Goal: Find specific page/section: Find specific page/section

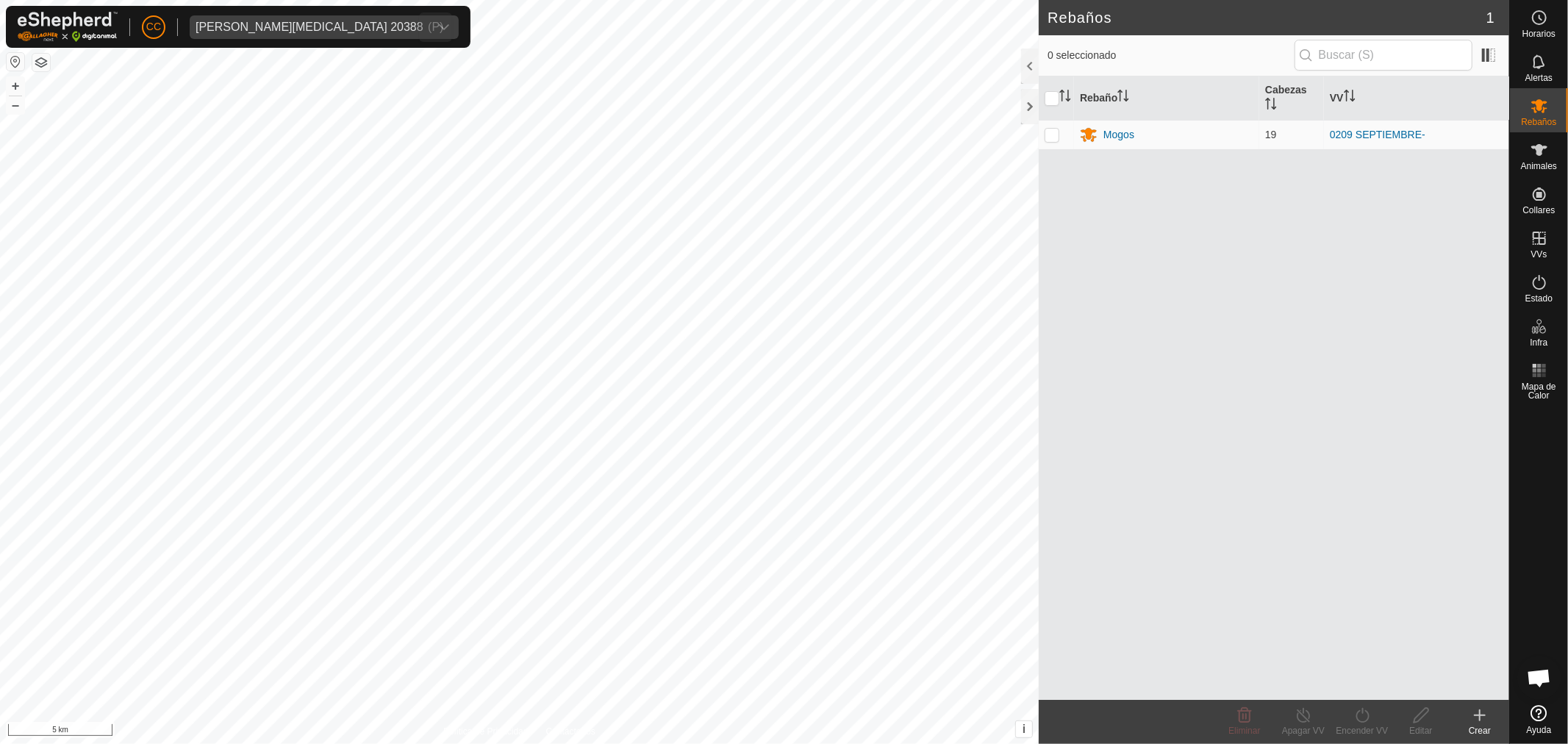
click at [234, 31] on div "[PERSON_NAME][MEDICAL_DATA] 20388" at bounding box center [309, 27] width 228 height 12
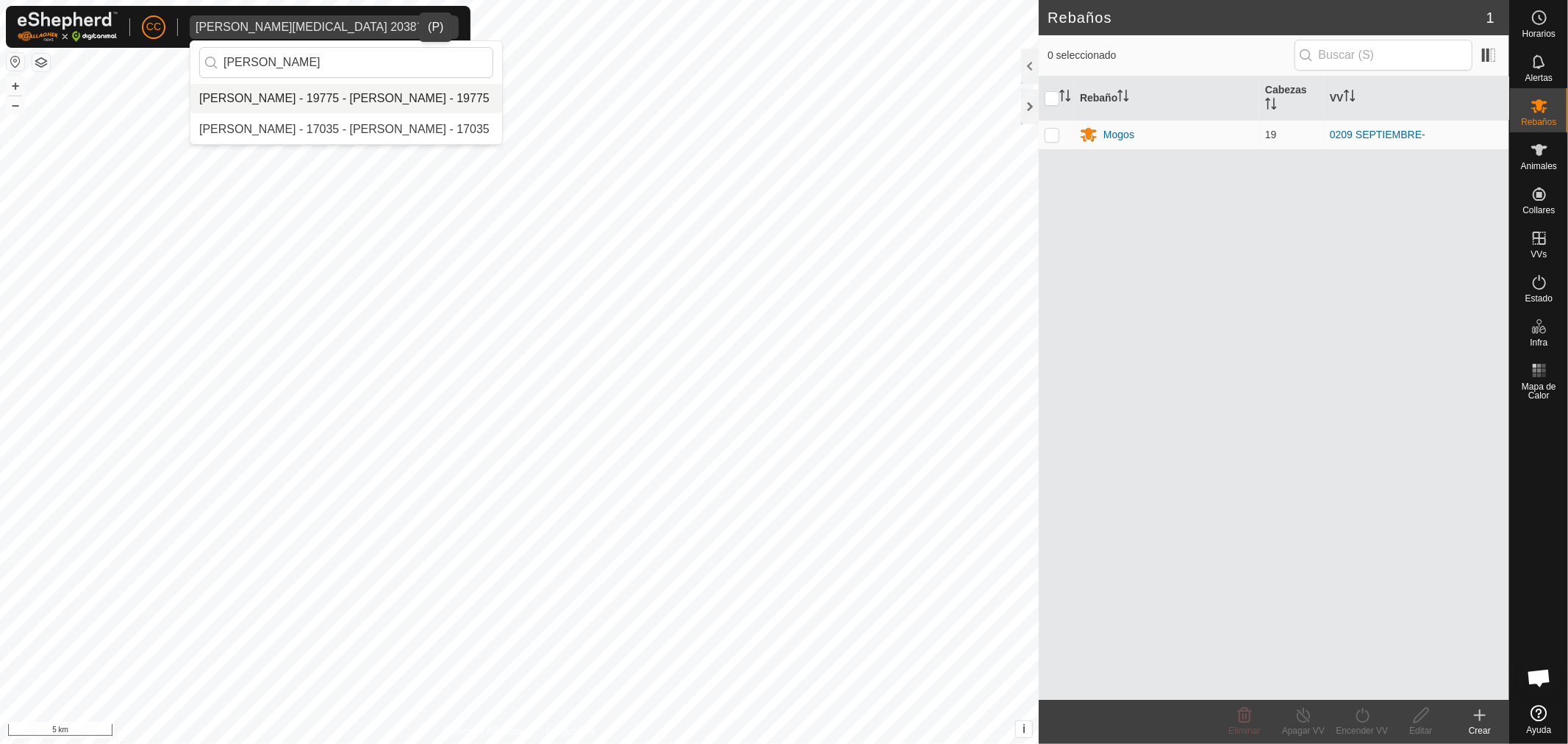
type input "[PERSON_NAME]"
click at [303, 100] on li "[PERSON_NAME] - 19775 - [PERSON_NAME] - 19775" at bounding box center [346, 98] width 312 height 30
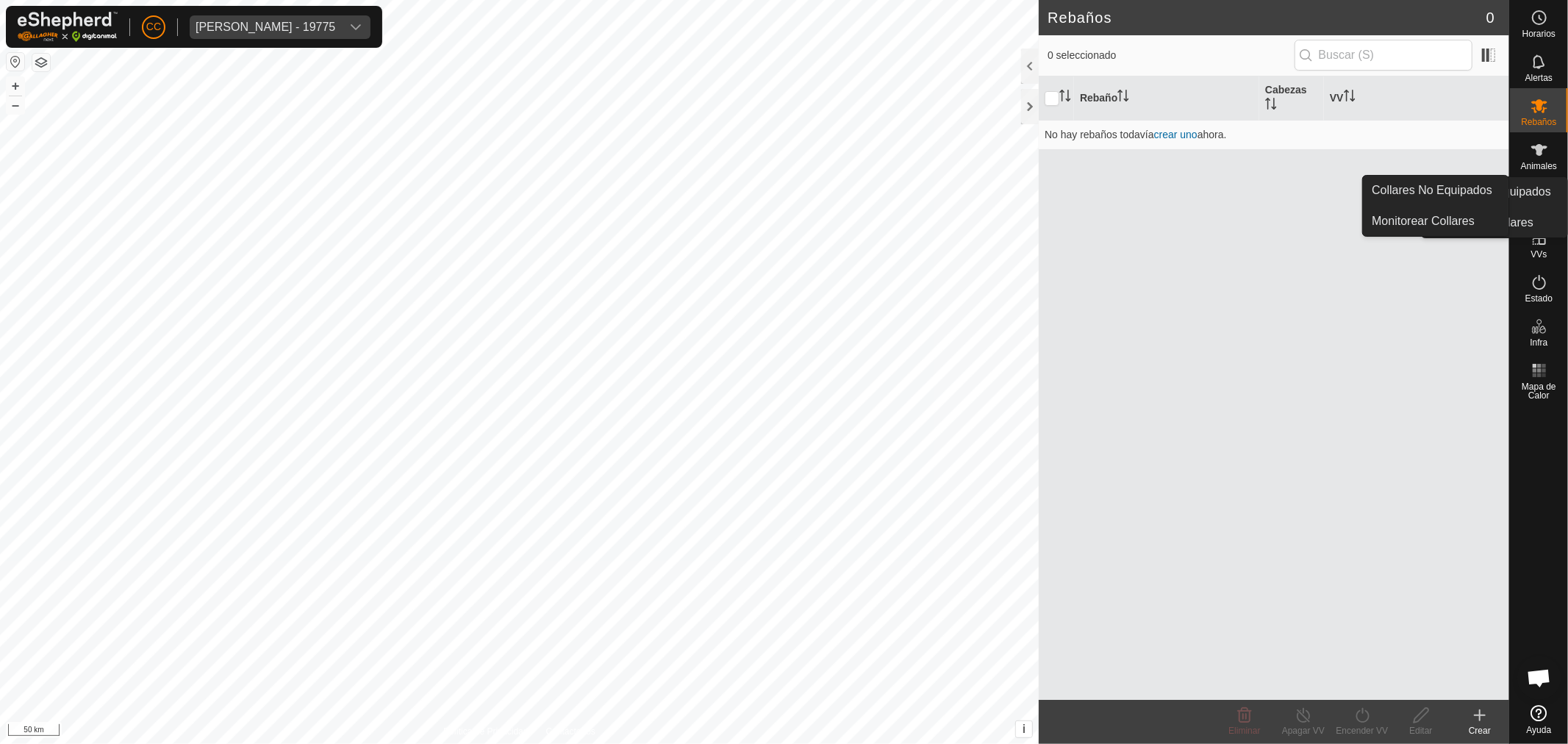
click at [1542, 202] on icon at bounding box center [1539, 194] width 18 height 18
click at [1466, 185] on link "Collares No Equipados" at bounding box center [1435, 190] width 145 height 30
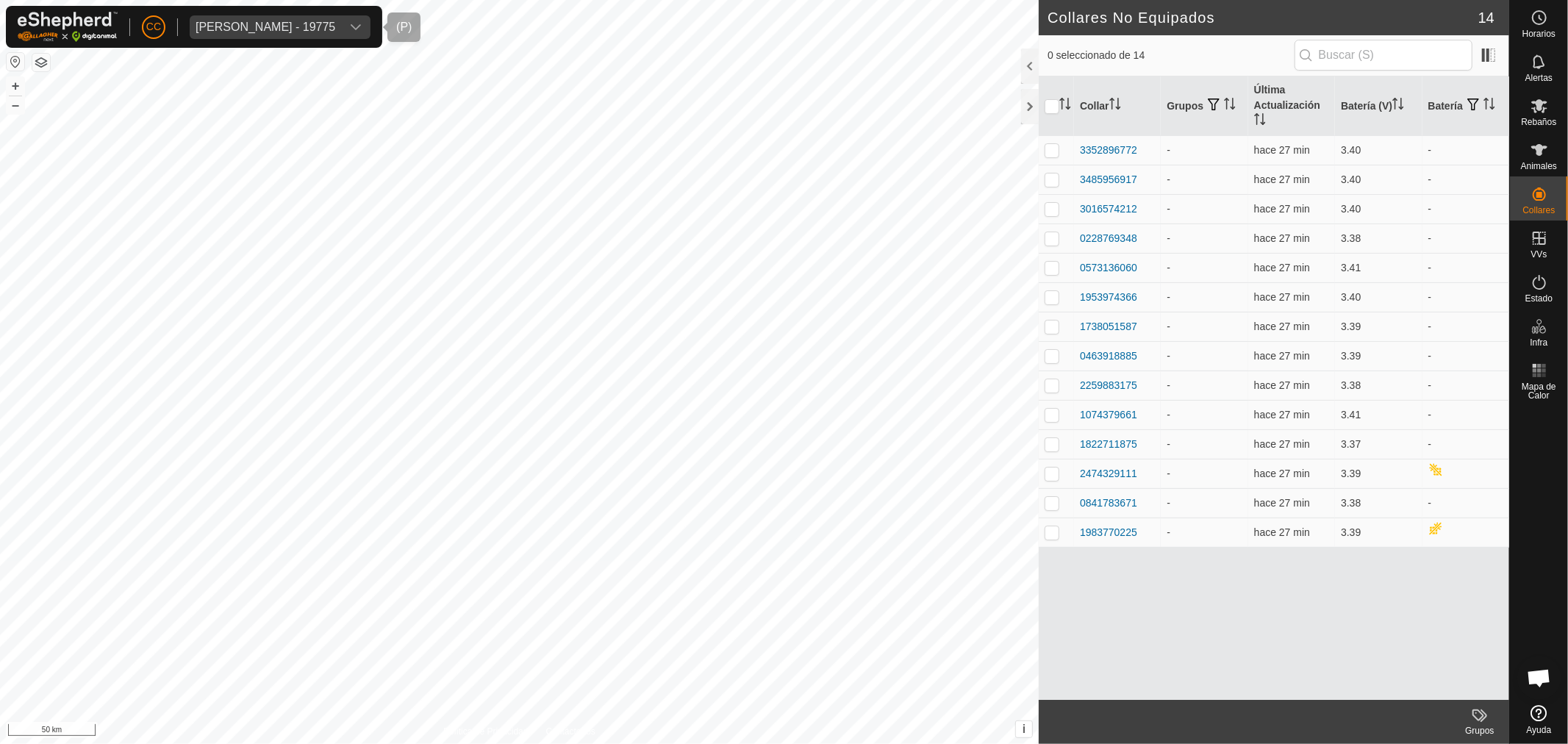
drag, startPoint x: 328, startPoint y: 27, endPoint x: 346, endPoint y: 34, distance: 19.3
click at [328, 27] on div "[PERSON_NAME] - 19775" at bounding box center [265, 27] width 140 height 12
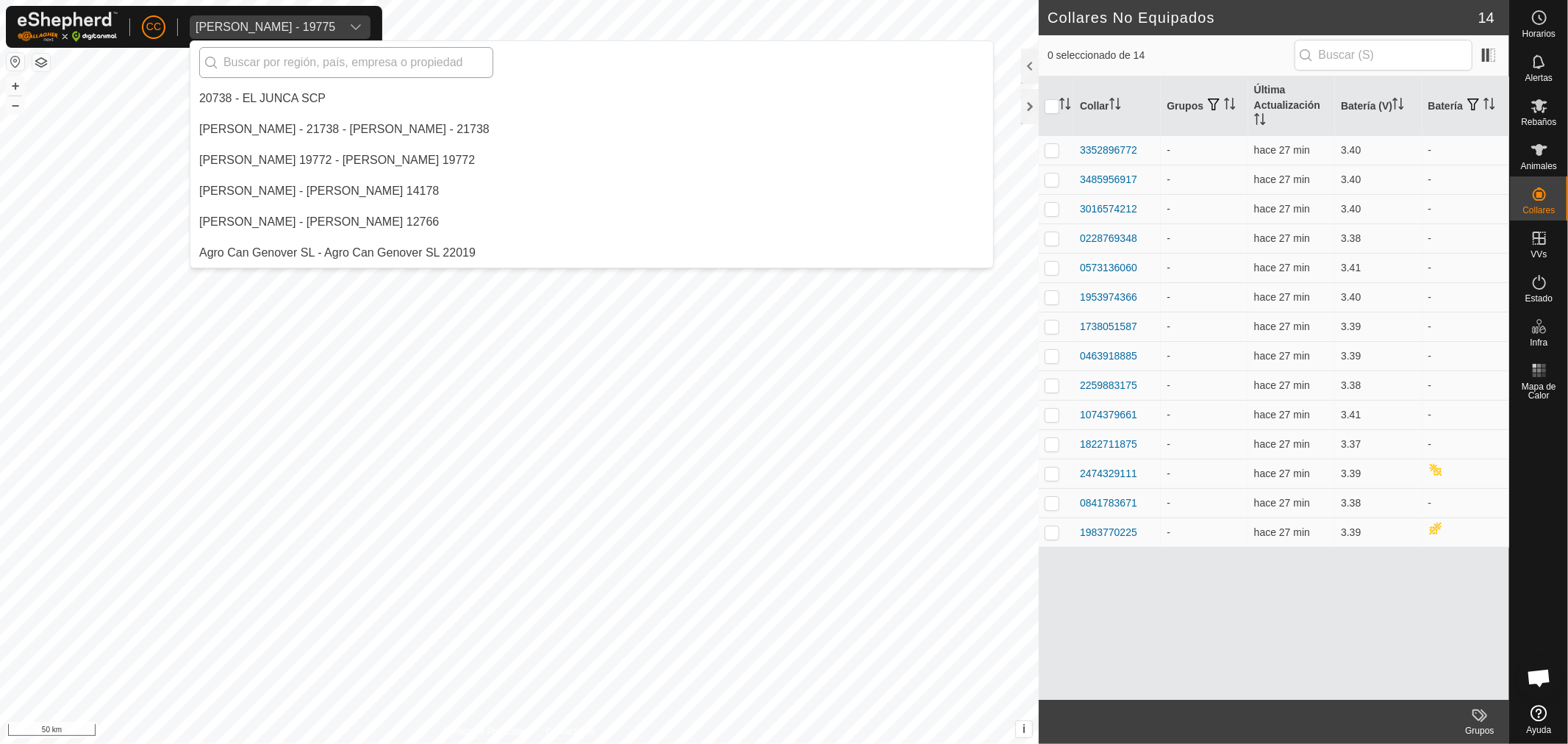
scroll to position [679, 0]
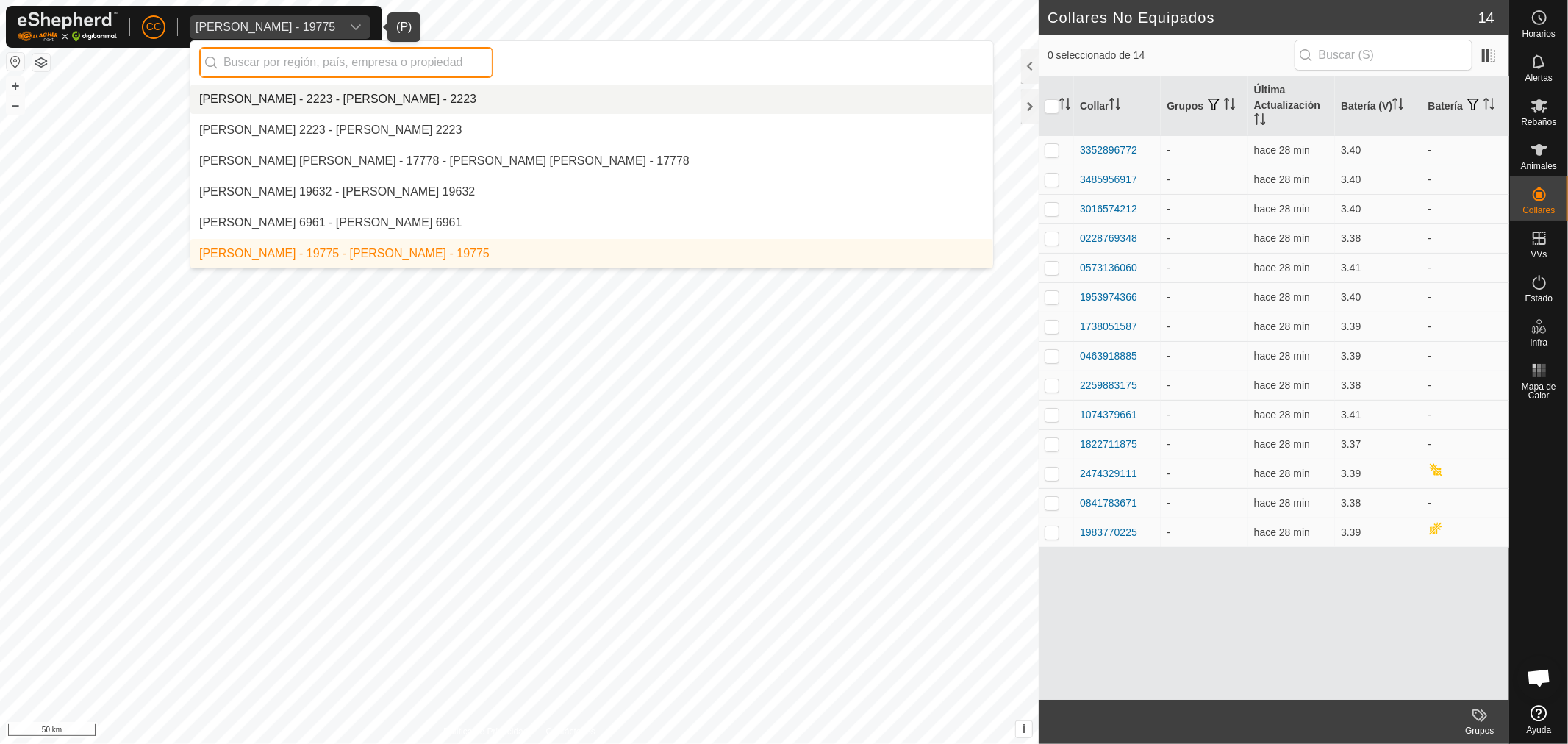
click at [283, 61] on input "text" at bounding box center [346, 63] width 294 height 31
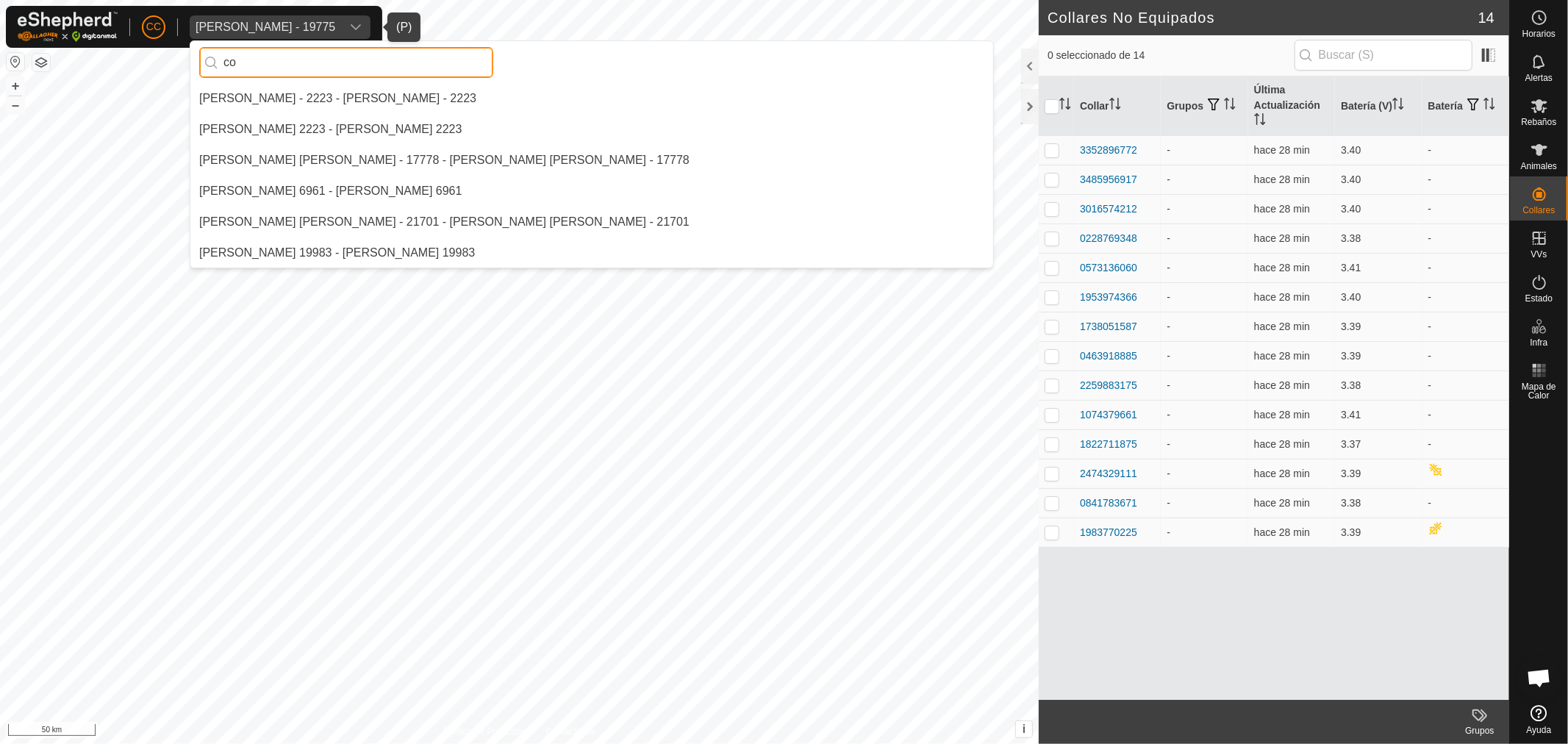
scroll to position [0, 0]
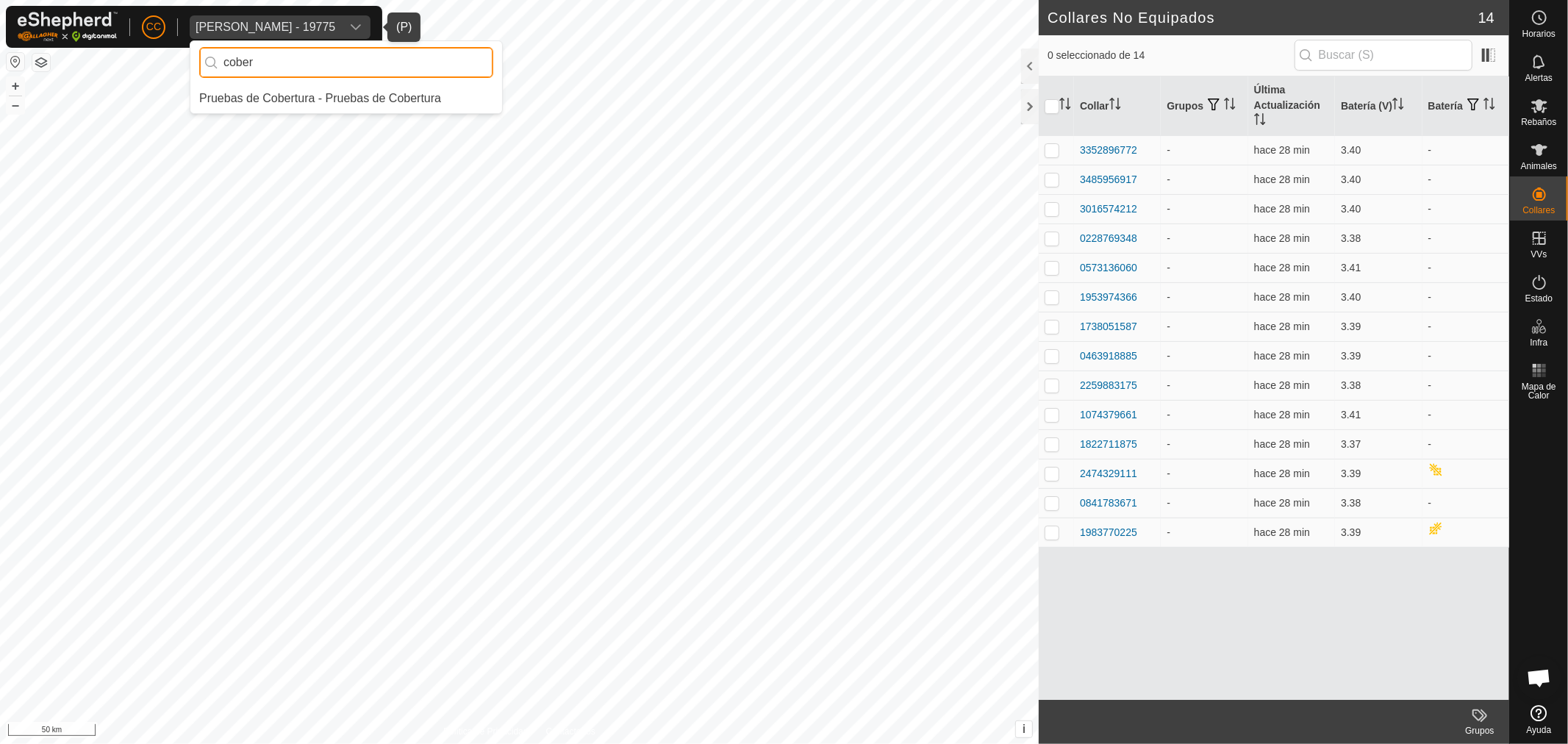
type input "cober"
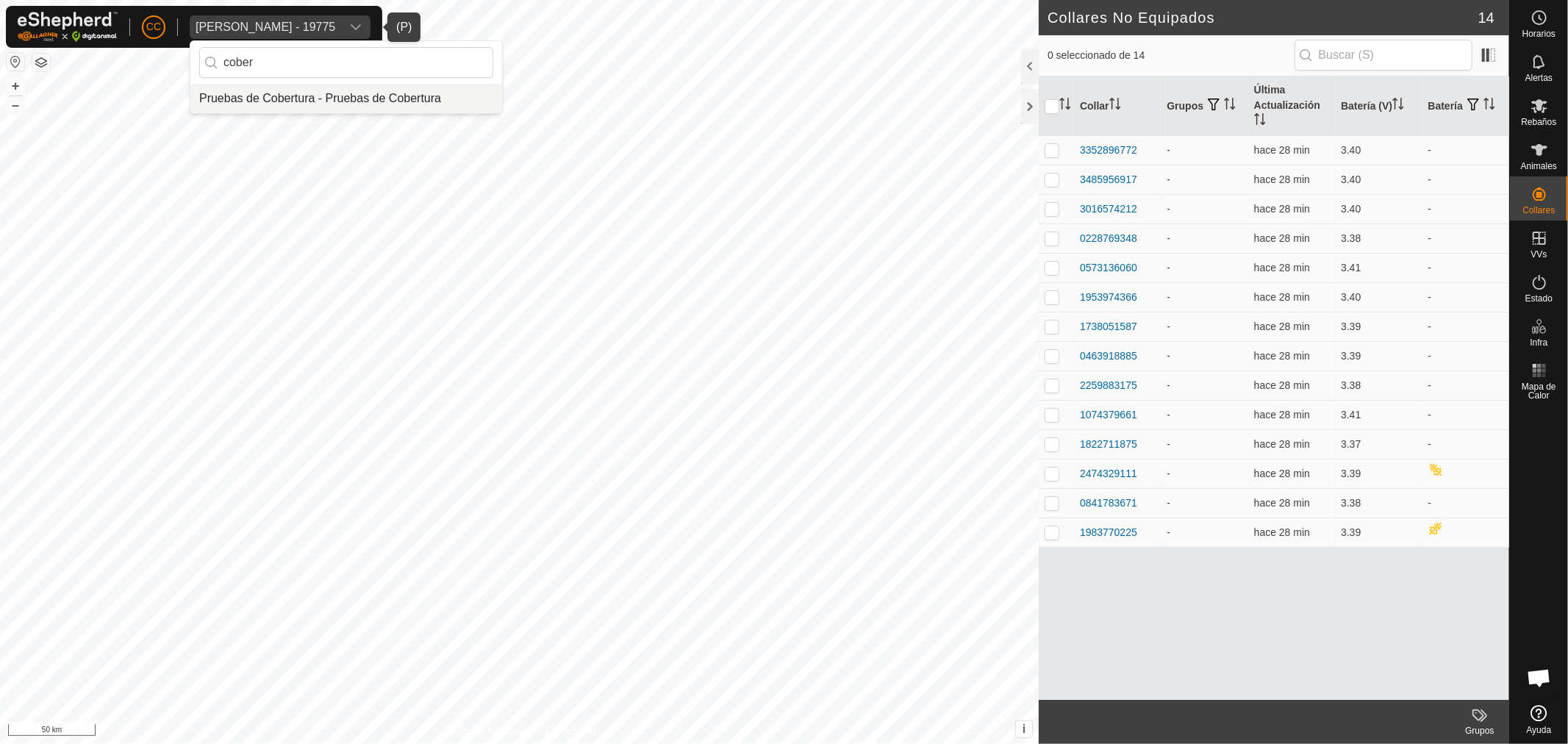
click at [342, 106] on li "Pruebas de Cobertura - Pruebas de Cobertura" at bounding box center [346, 98] width 312 height 30
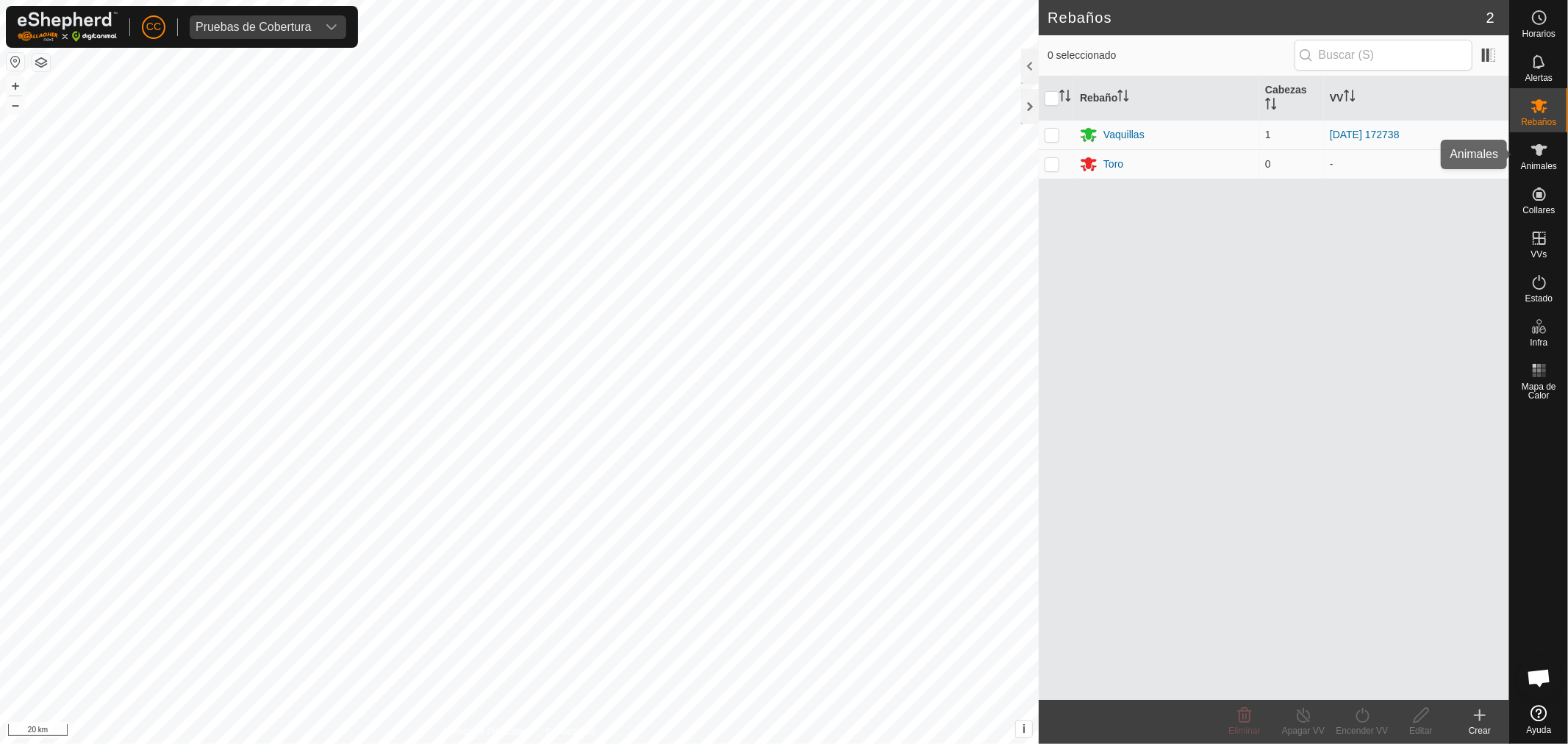
click at [1553, 161] on span "Animales" at bounding box center [1538, 166] width 36 height 9
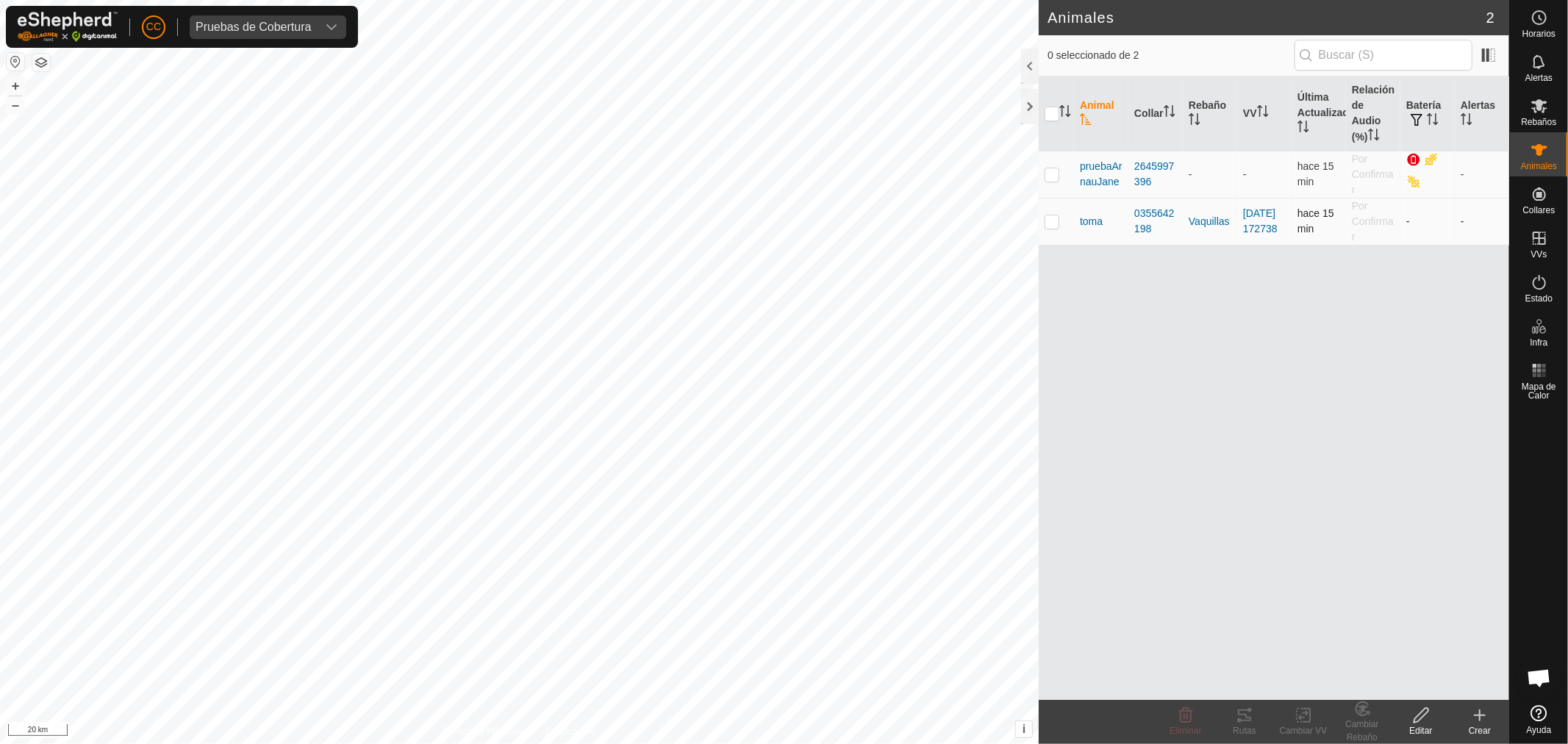
click at [1066, 226] on td at bounding box center [1056, 221] width 35 height 47
checkbox input "true"
click at [254, 22] on div "Pruebas de Cobertura" at bounding box center [253, 27] width 116 height 12
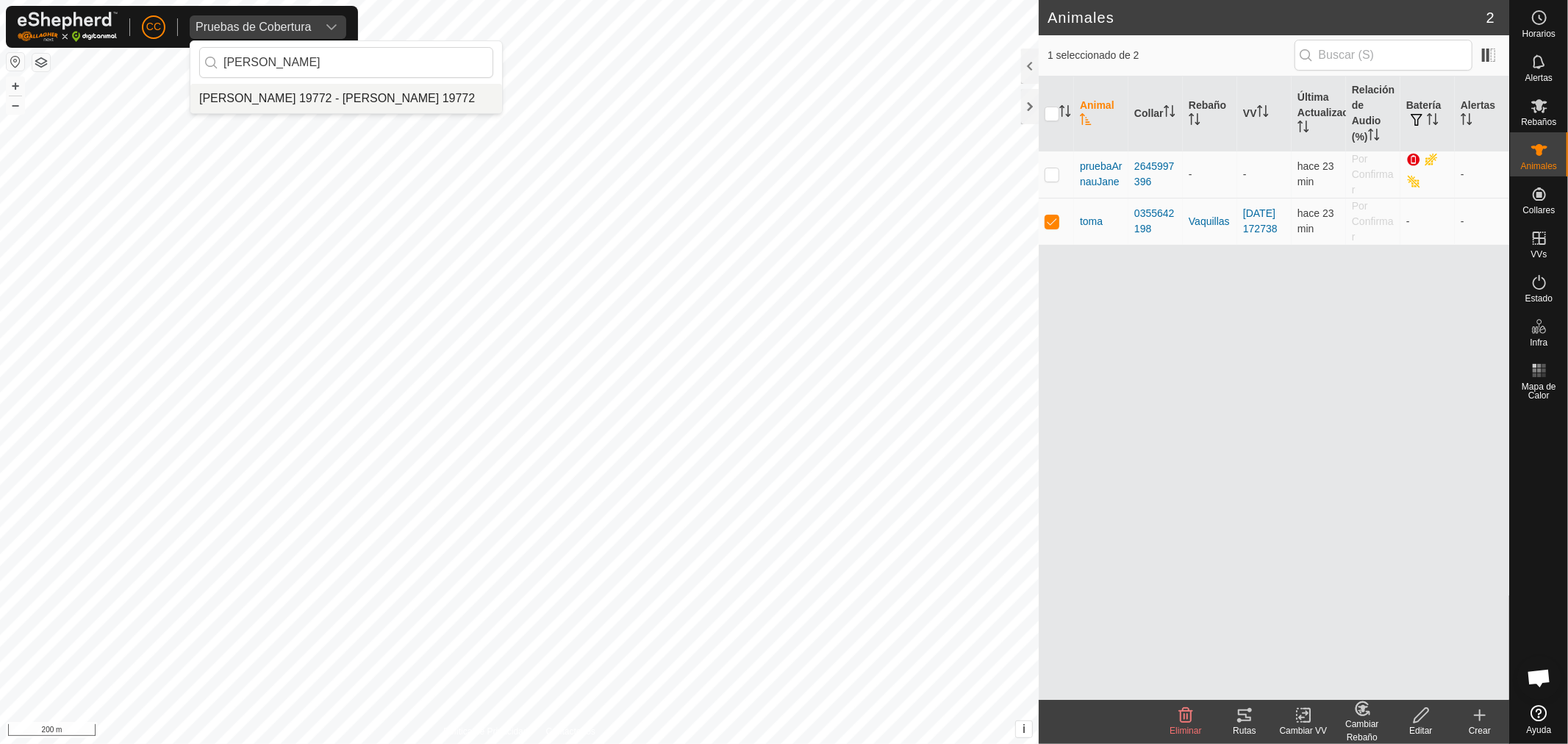
type input "[PERSON_NAME]"
click at [387, 90] on li "[PERSON_NAME] 19772 - [PERSON_NAME] 19772" at bounding box center [346, 98] width 312 height 30
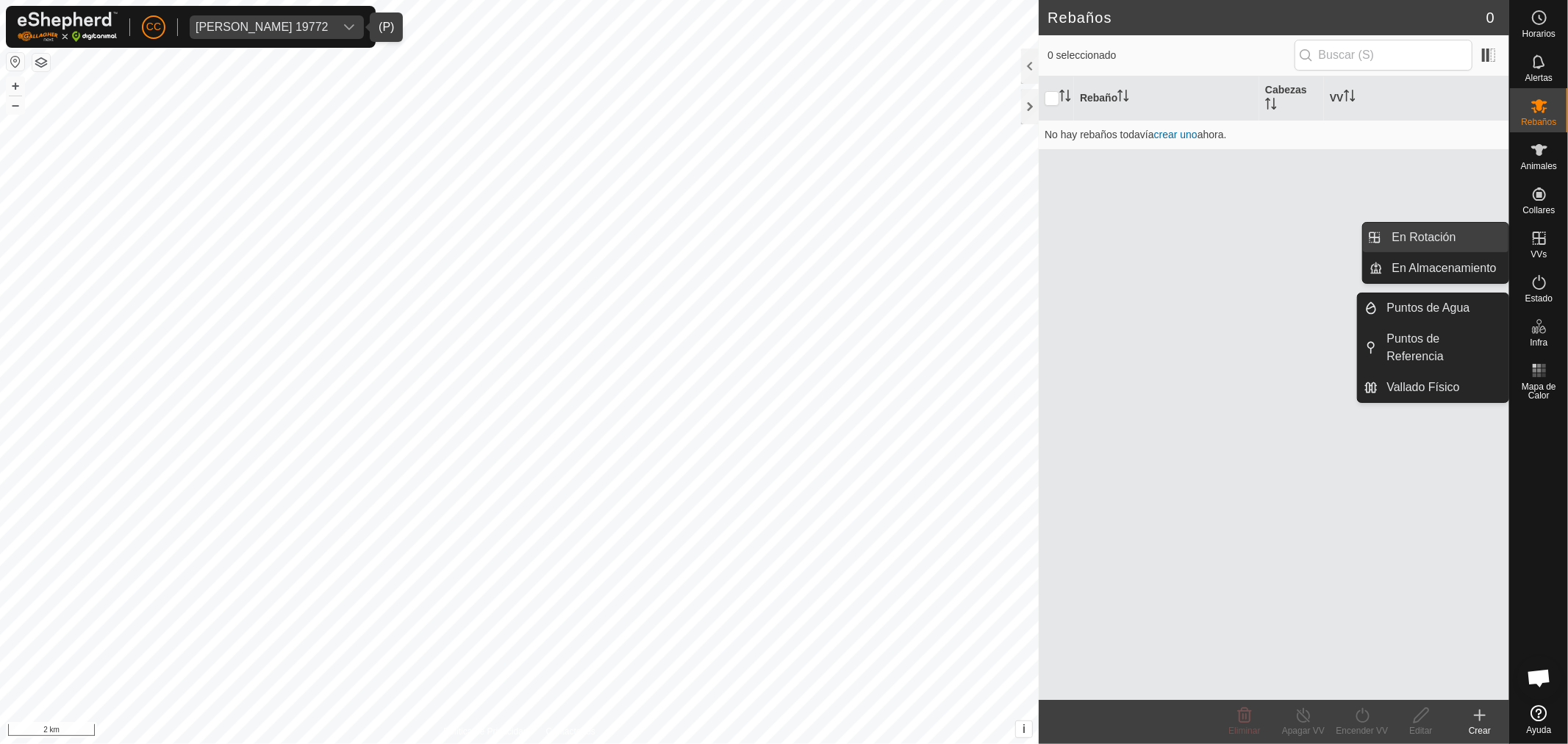
click at [1490, 232] on link "En Rotación" at bounding box center [1446, 237] width 125 height 30
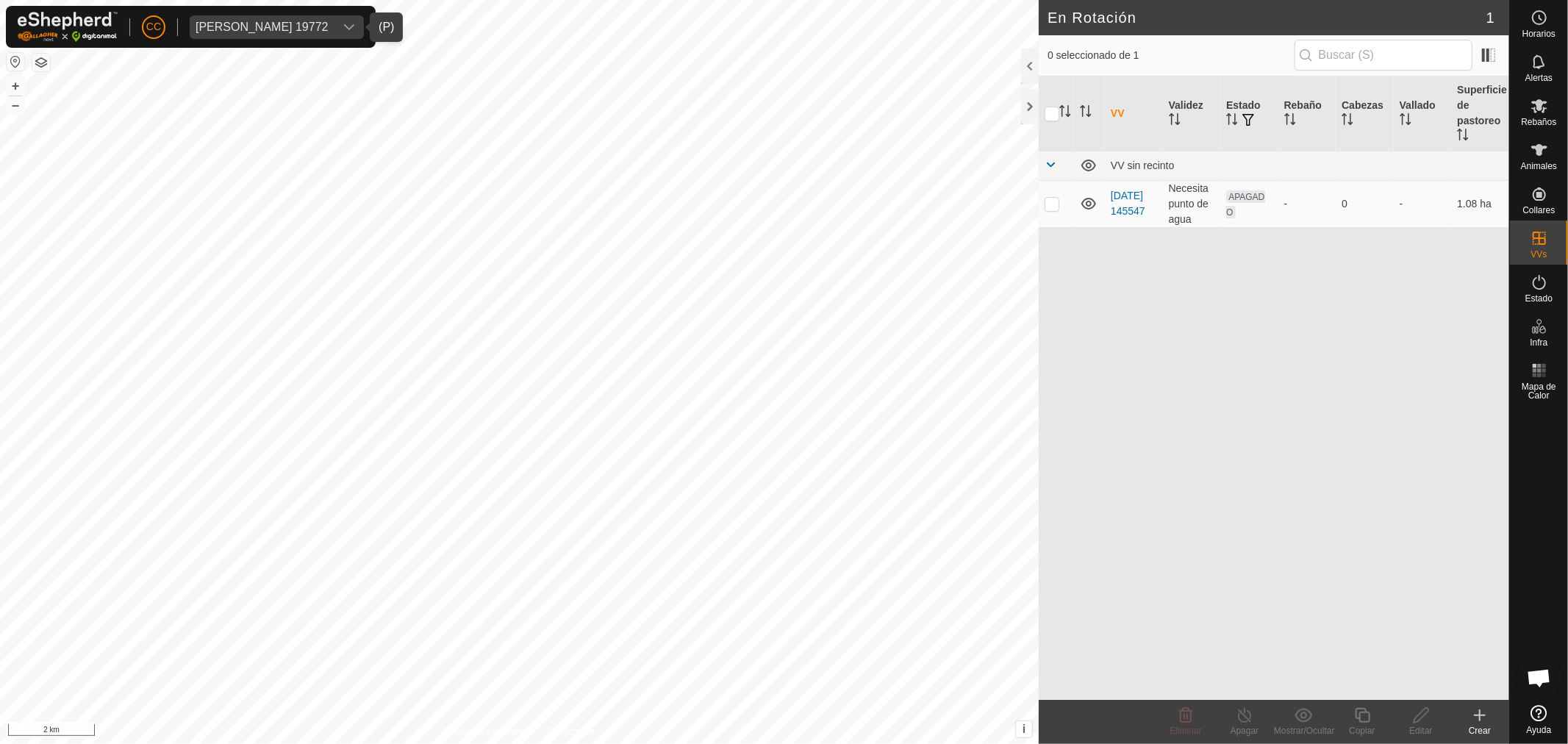
click at [1484, 721] on icon at bounding box center [1480, 715] width 18 height 18
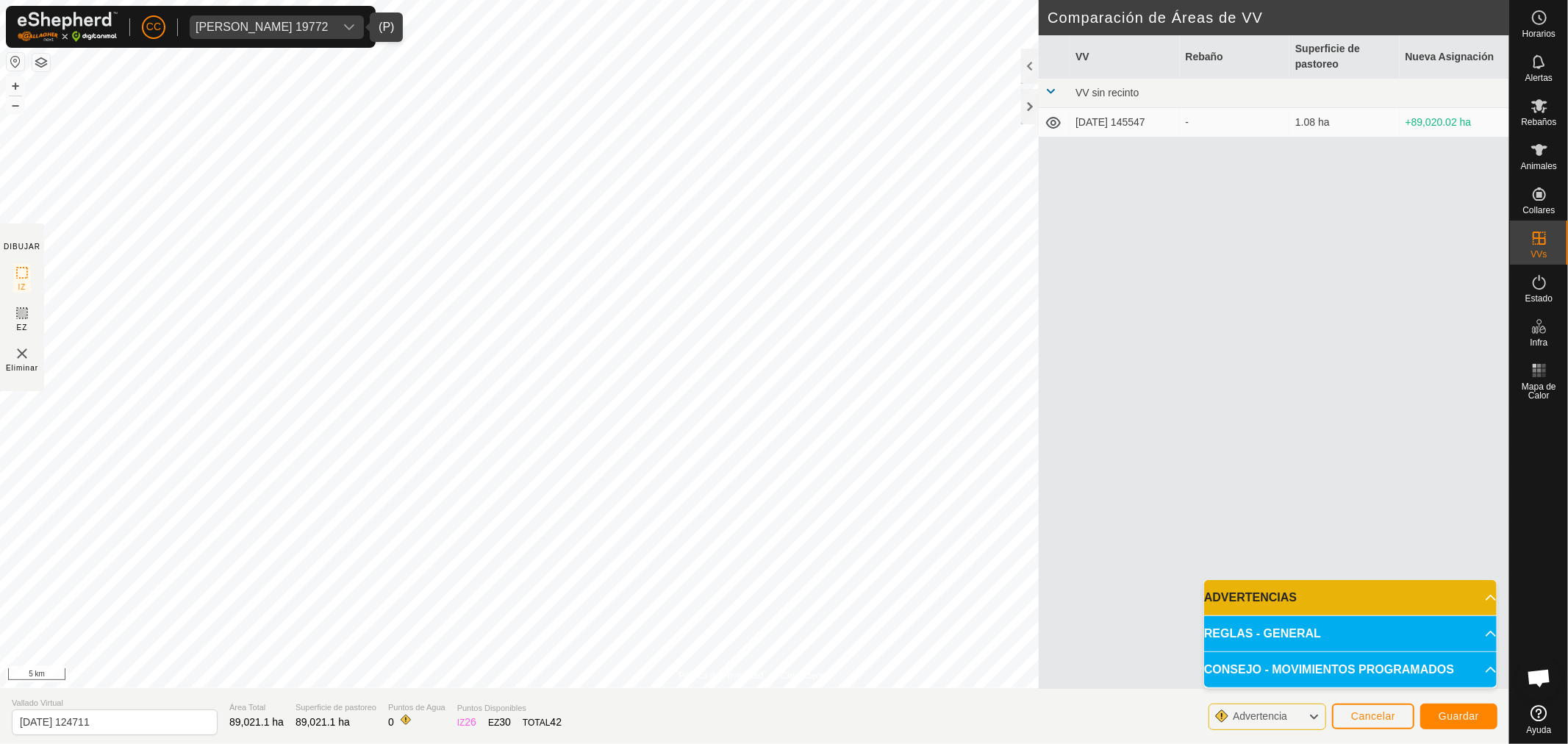
click at [325, 18] on span "[PERSON_NAME] 19772" at bounding box center [262, 27] width 145 height 23
type input "[PERSON_NAME]"
click at [413, 92] on li "[PERSON_NAME] - 22390 - [PERSON_NAME] - 22390" at bounding box center [346, 98] width 312 height 30
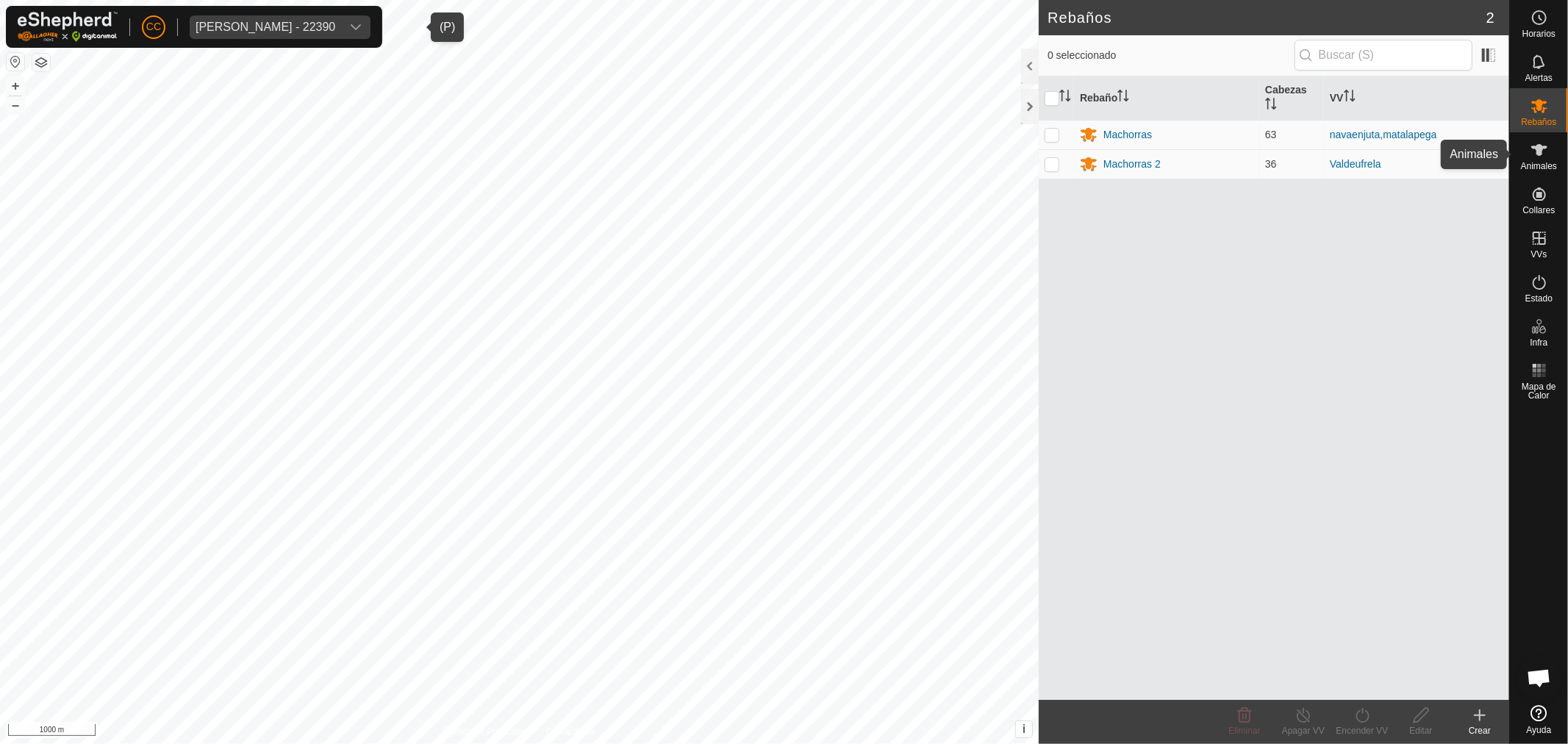
click at [1540, 162] on span "Animales" at bounding box center [1538, 166] width 36 height 9
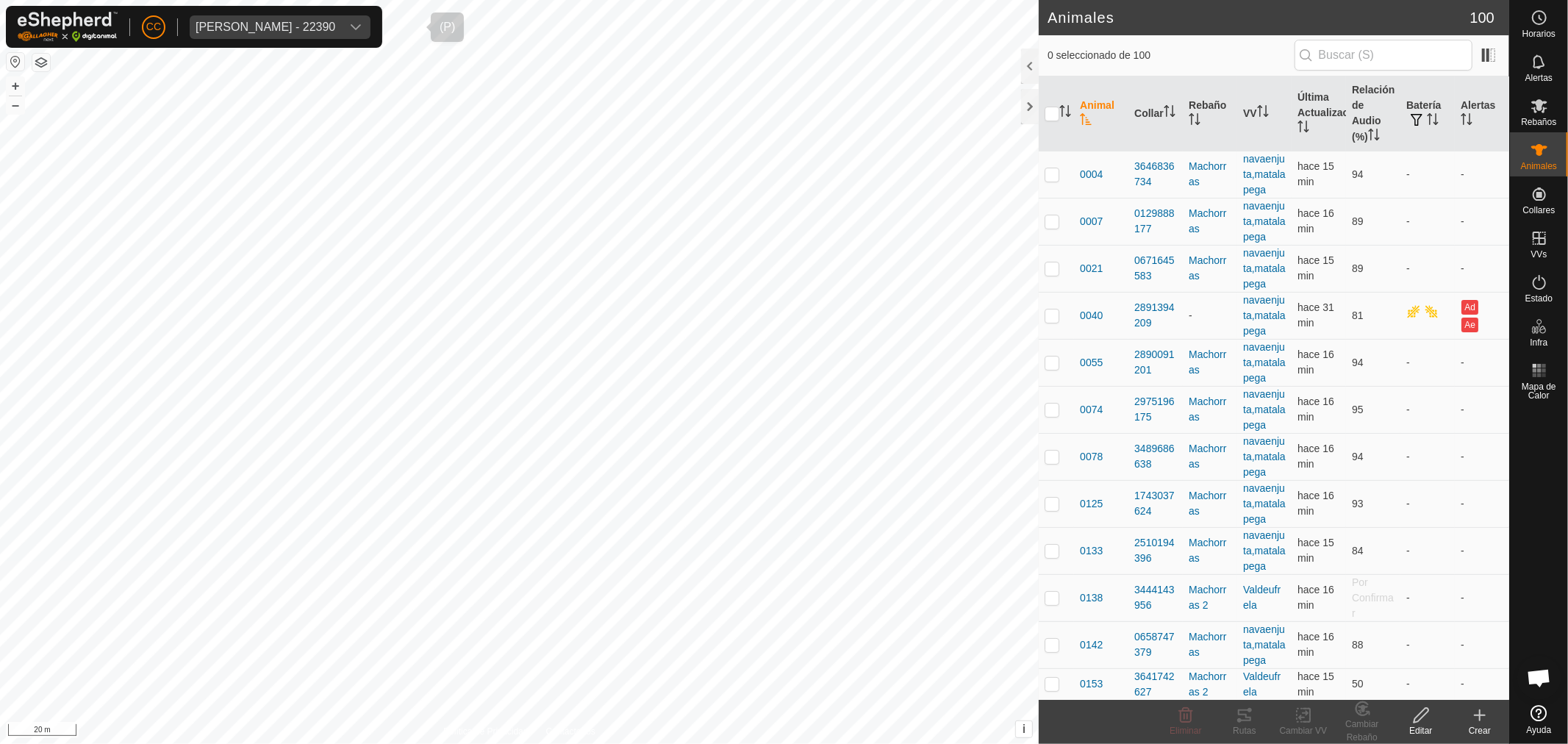
click at [335, 27] on div "[PERSON_NAME] - 22390" at bounding box center [265, 27] width 140 height 12
type input "canas"
click at [333, 84] on li "Ganados Canas SL - Ganados Canas SL" at bounding box center [346, 98] width 312 height 30
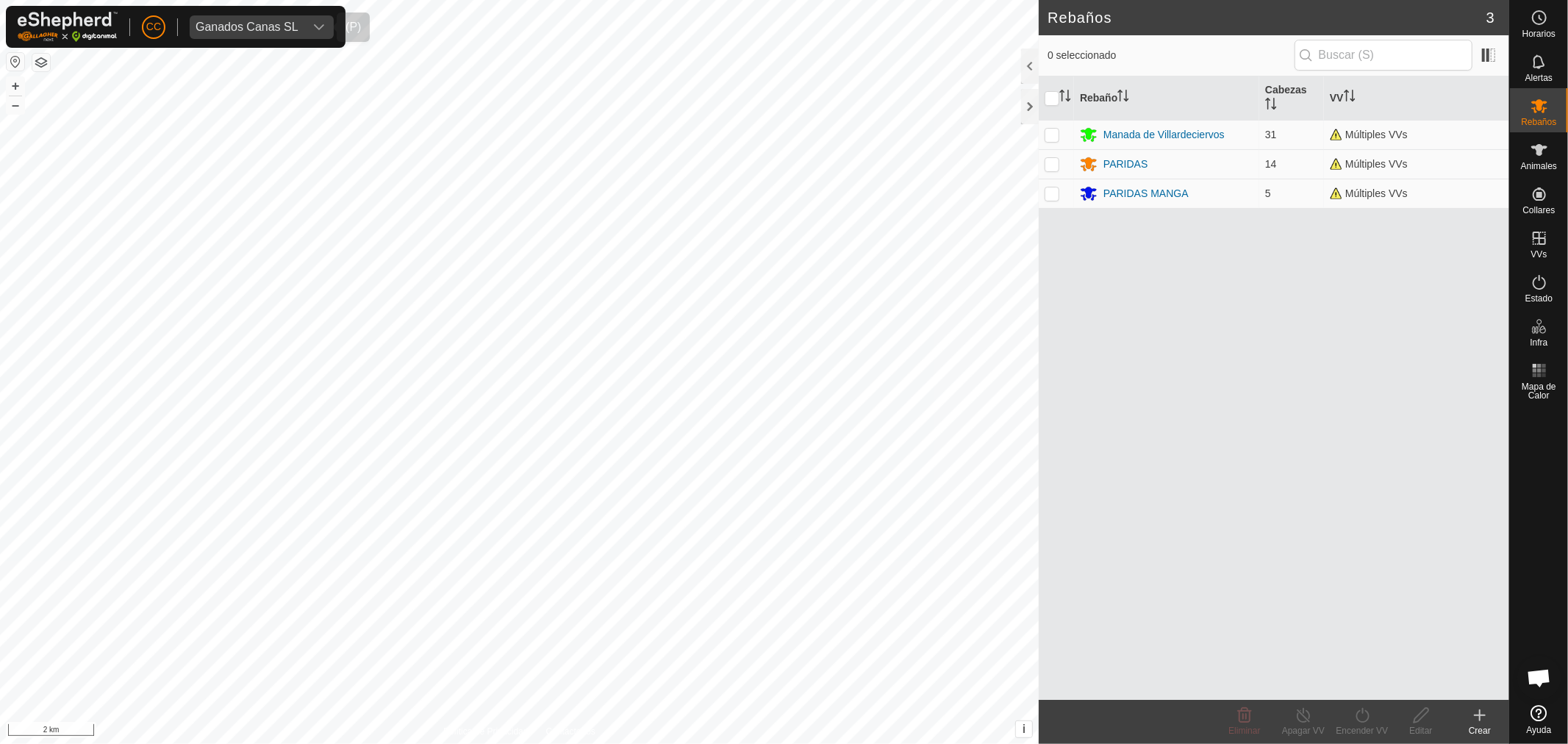
click at [251, 30] on div "Ganados Canas SL" at bounding box center [247, 27] width 103 height 12
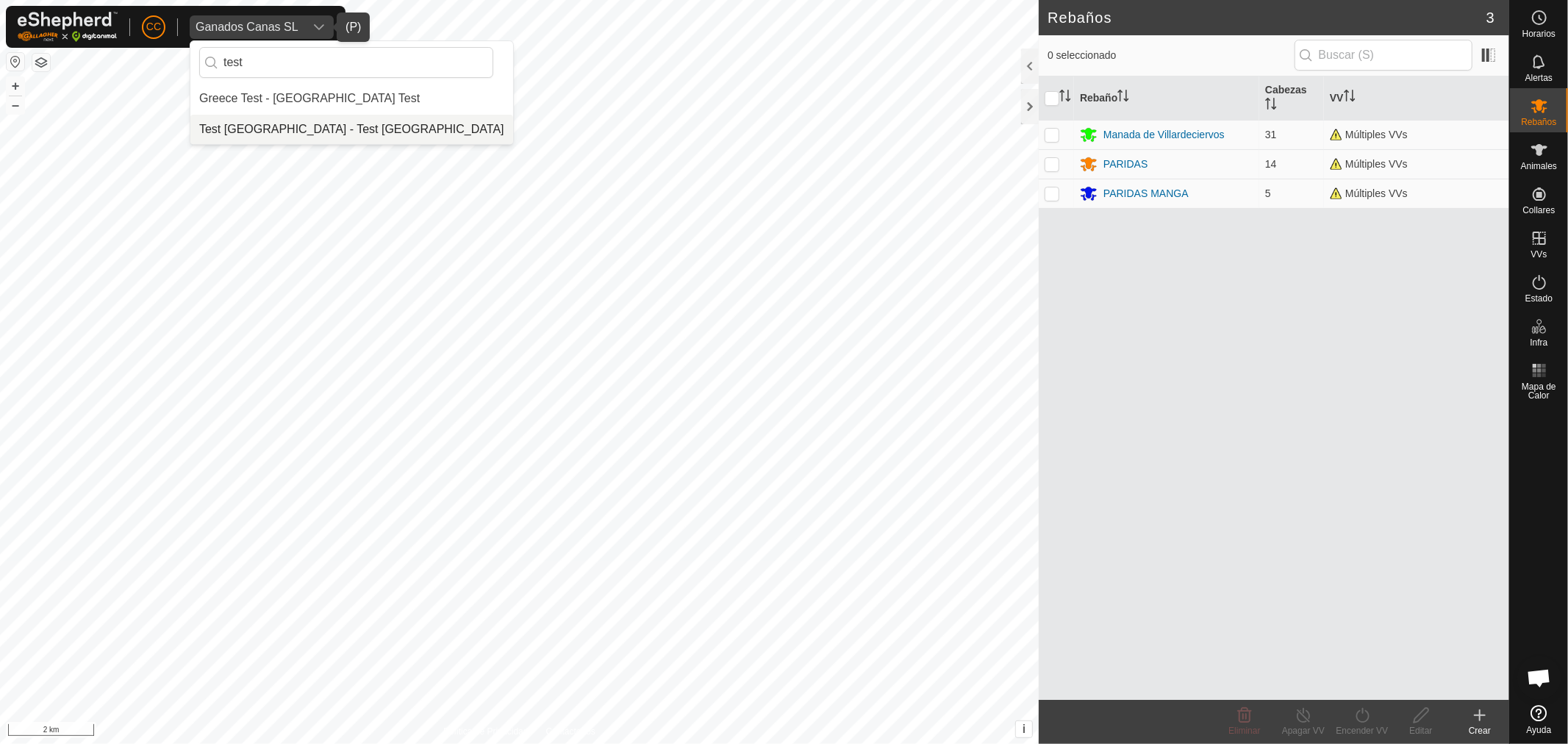
type input "test"
click at [301, 136] on li "Test [GEOGRAPHIC_DATA] - Test [GEOGRAPHIC_DATA]" at bounding box center [352, 129] width 323 height 30
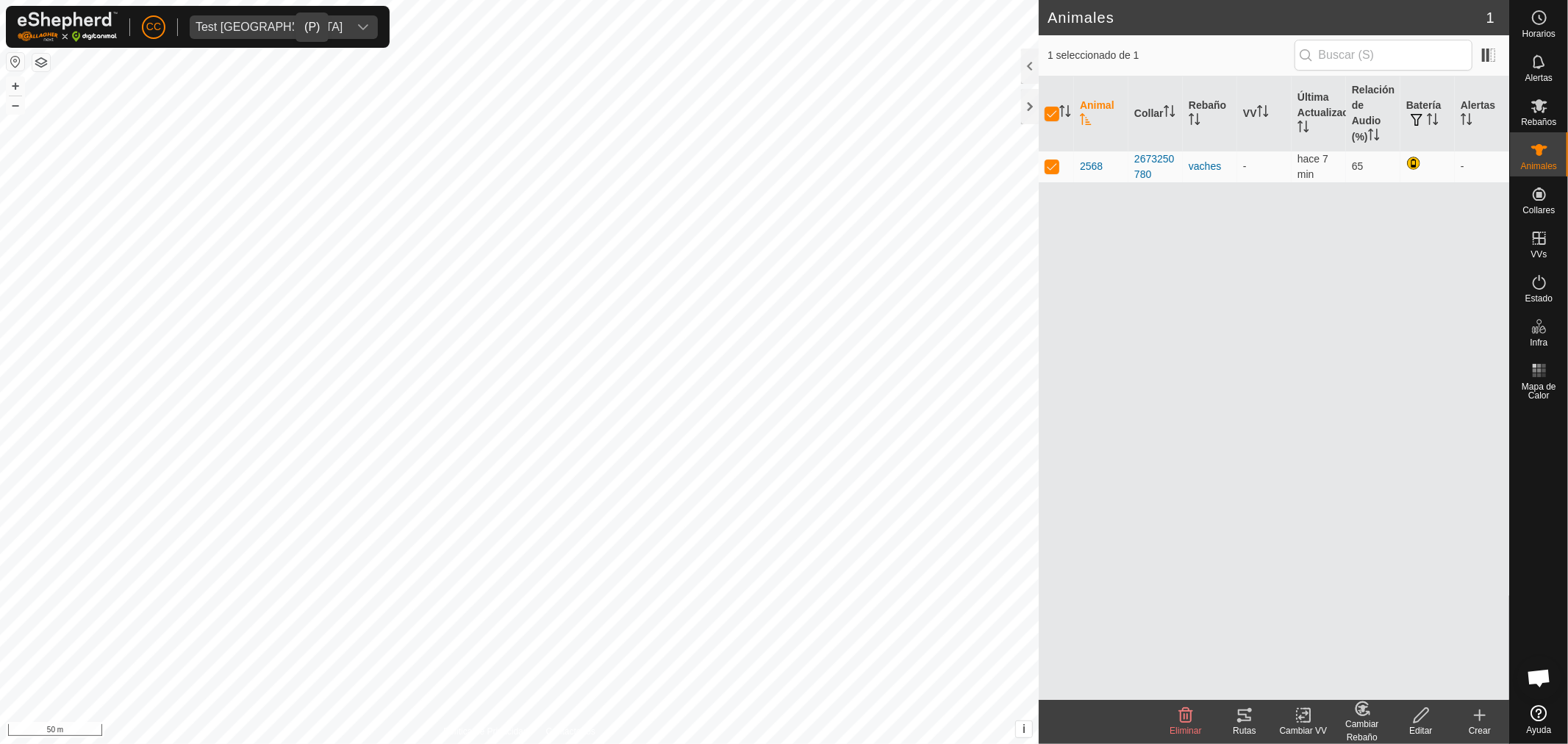
click at [1240, 722] on icon at bounding box center [1239, 720] width 4 height 4
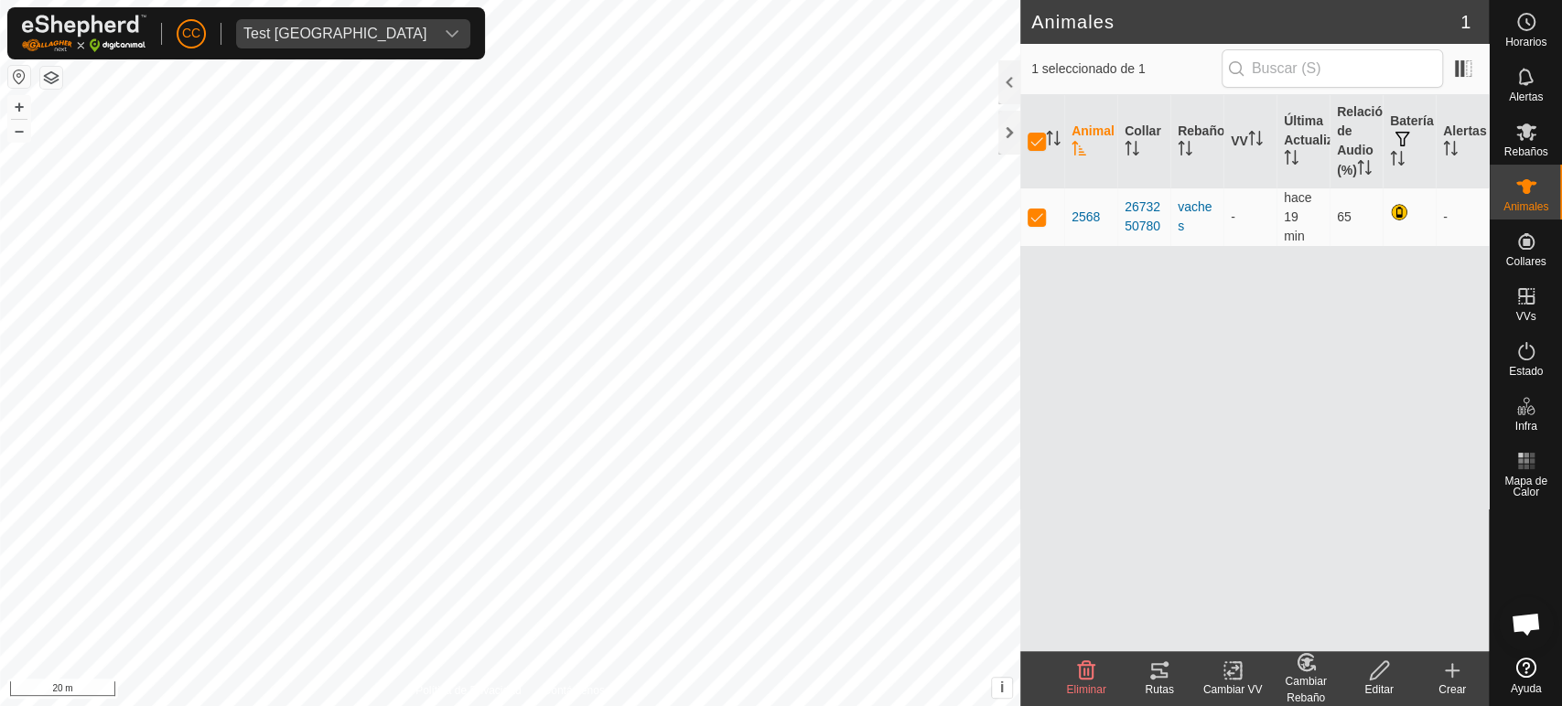
click at [321, 38] on span "Test [GEOGRAPHIC_DATA]" at bounding box center [335, 33] width 198 height 29
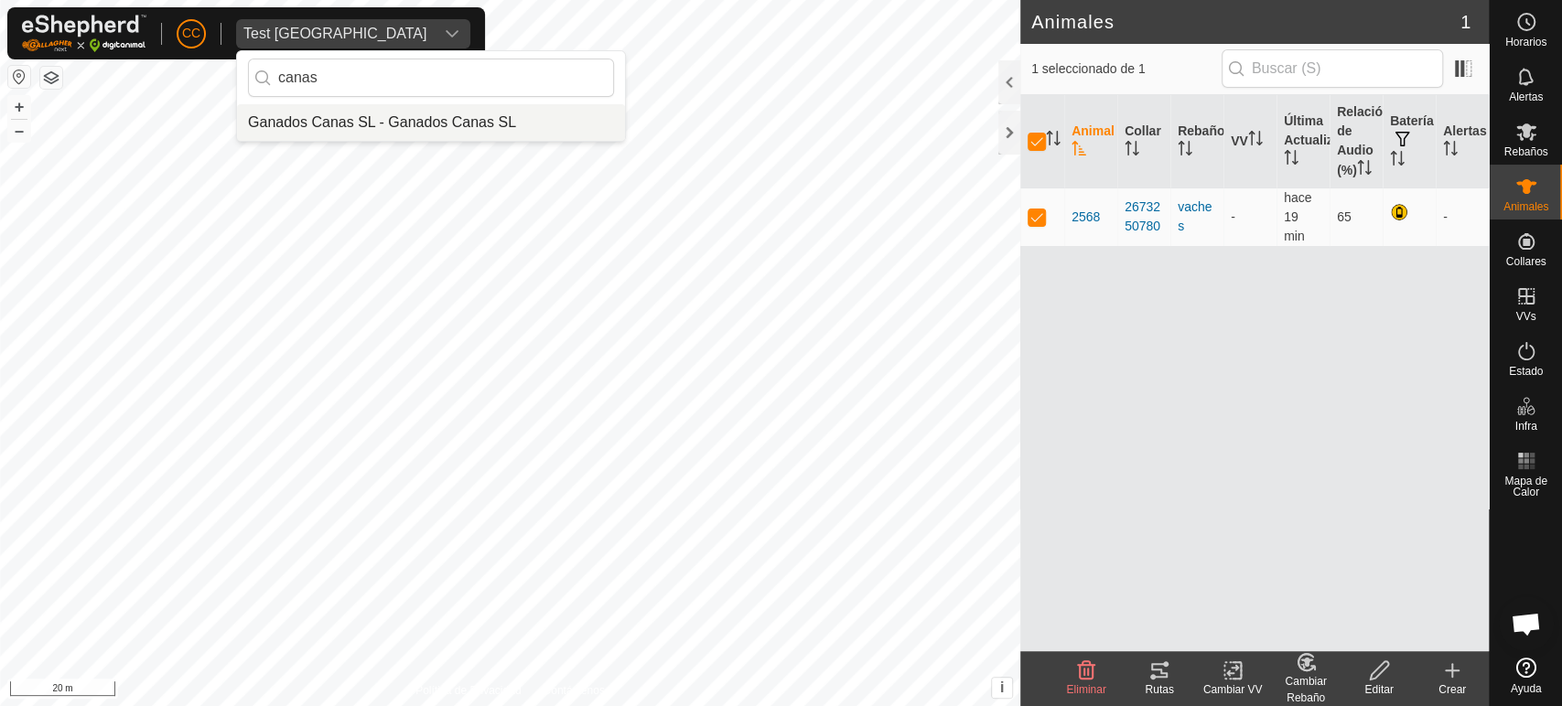
type input "canas"
click at [429, 118] on li "Ganados Canas SL - Ganados Canas SL" at bounding box center [431, 122] width 388 height 37
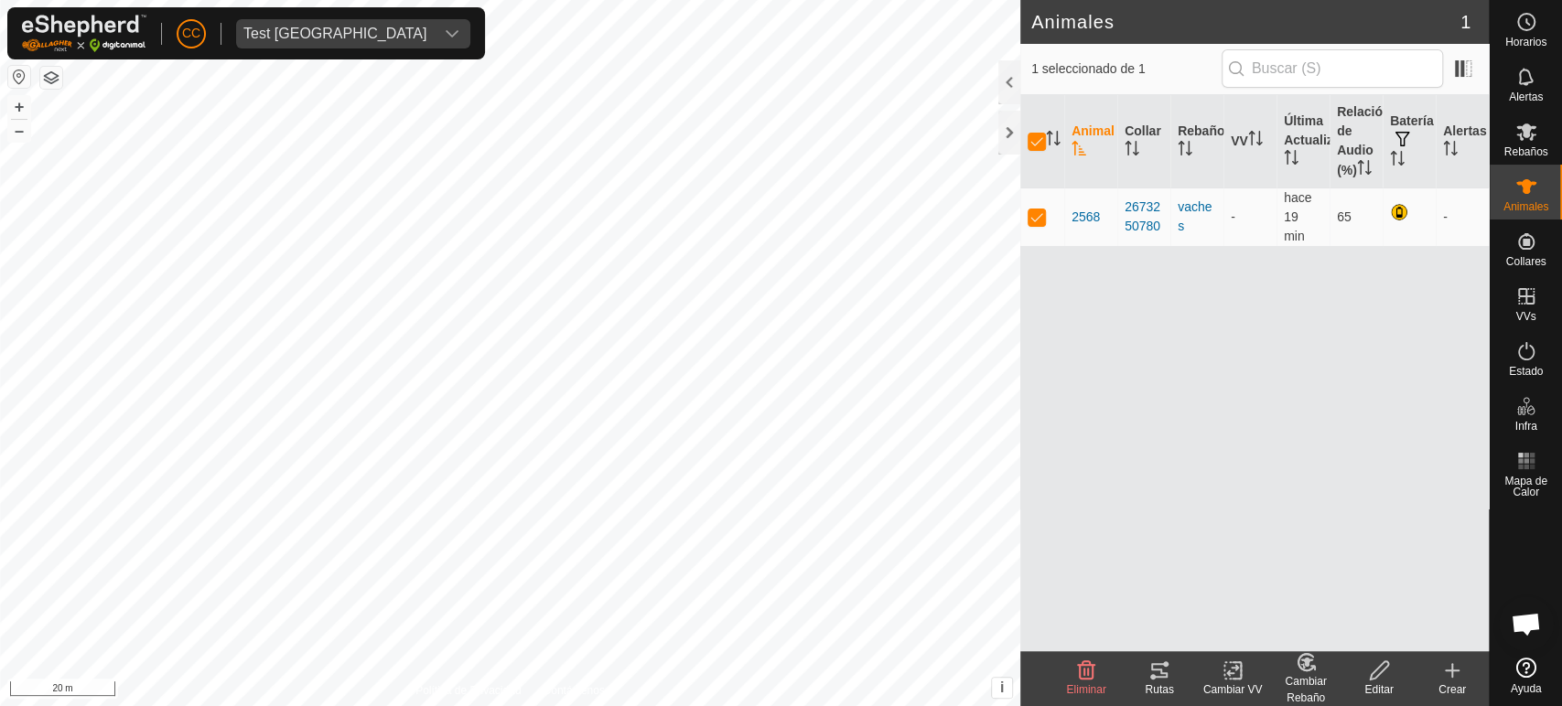
checkbox input "false"
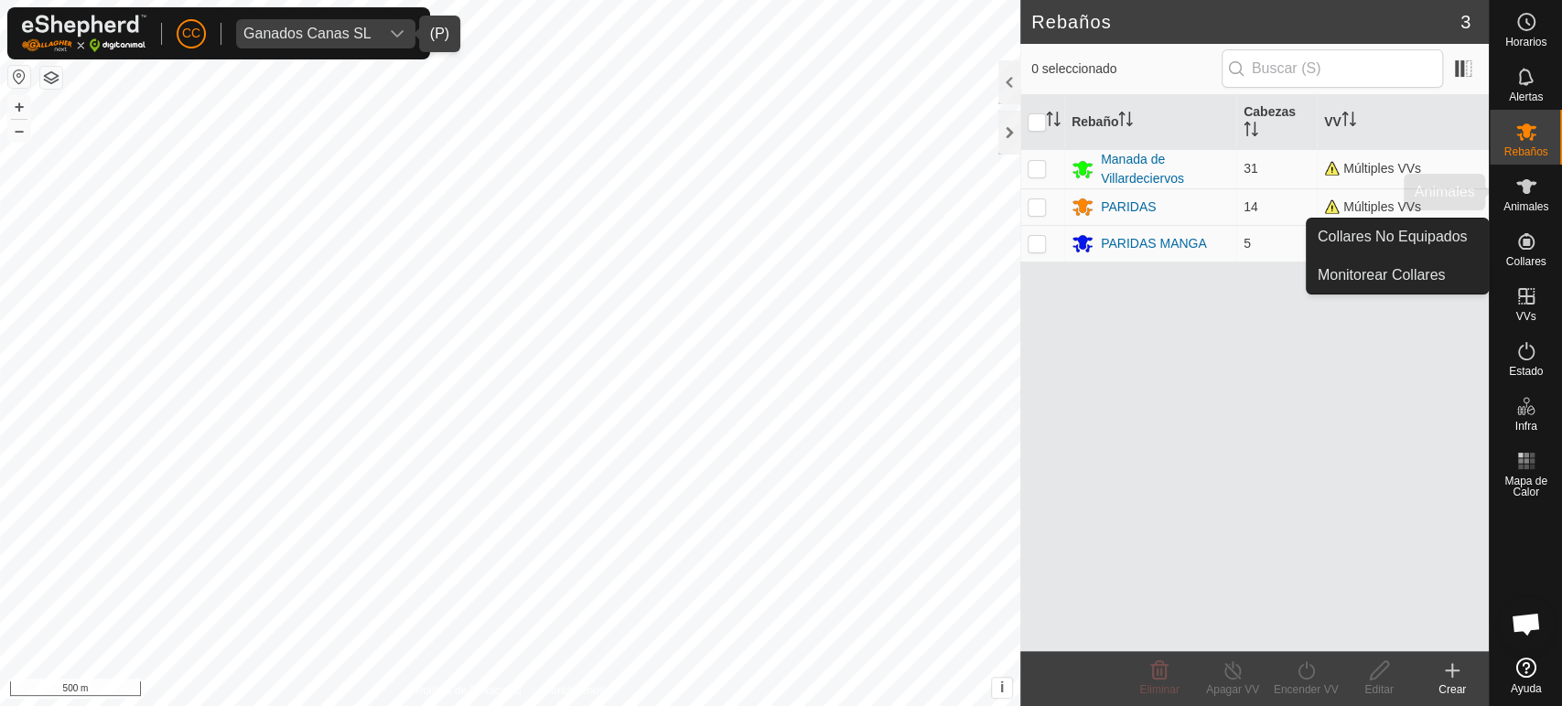
click at [1535, 194] on icon at bounding box center [1526, 187] width 22 height 22
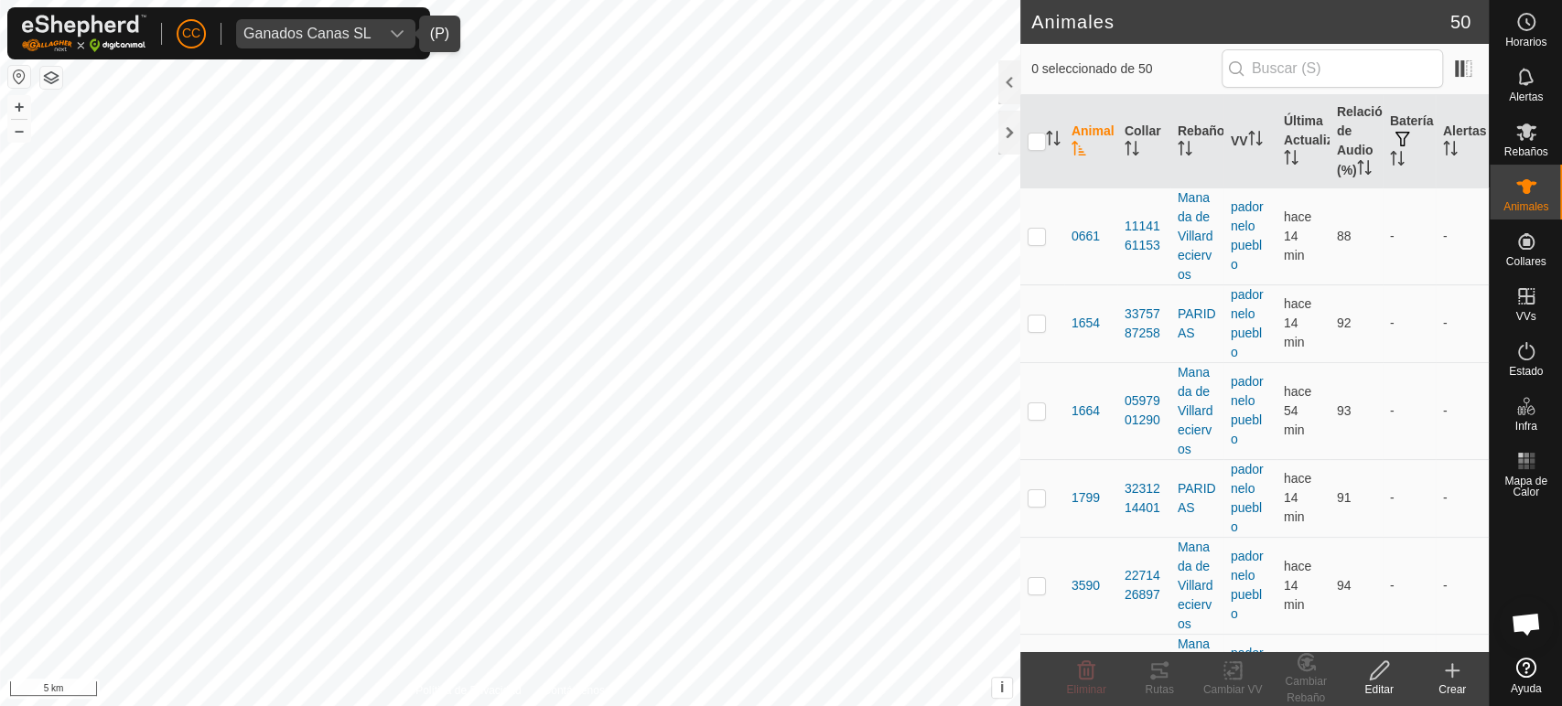
click at [386, 33] on div "dropdown trigger" at bounding box center [397, 33] width 37 height 29
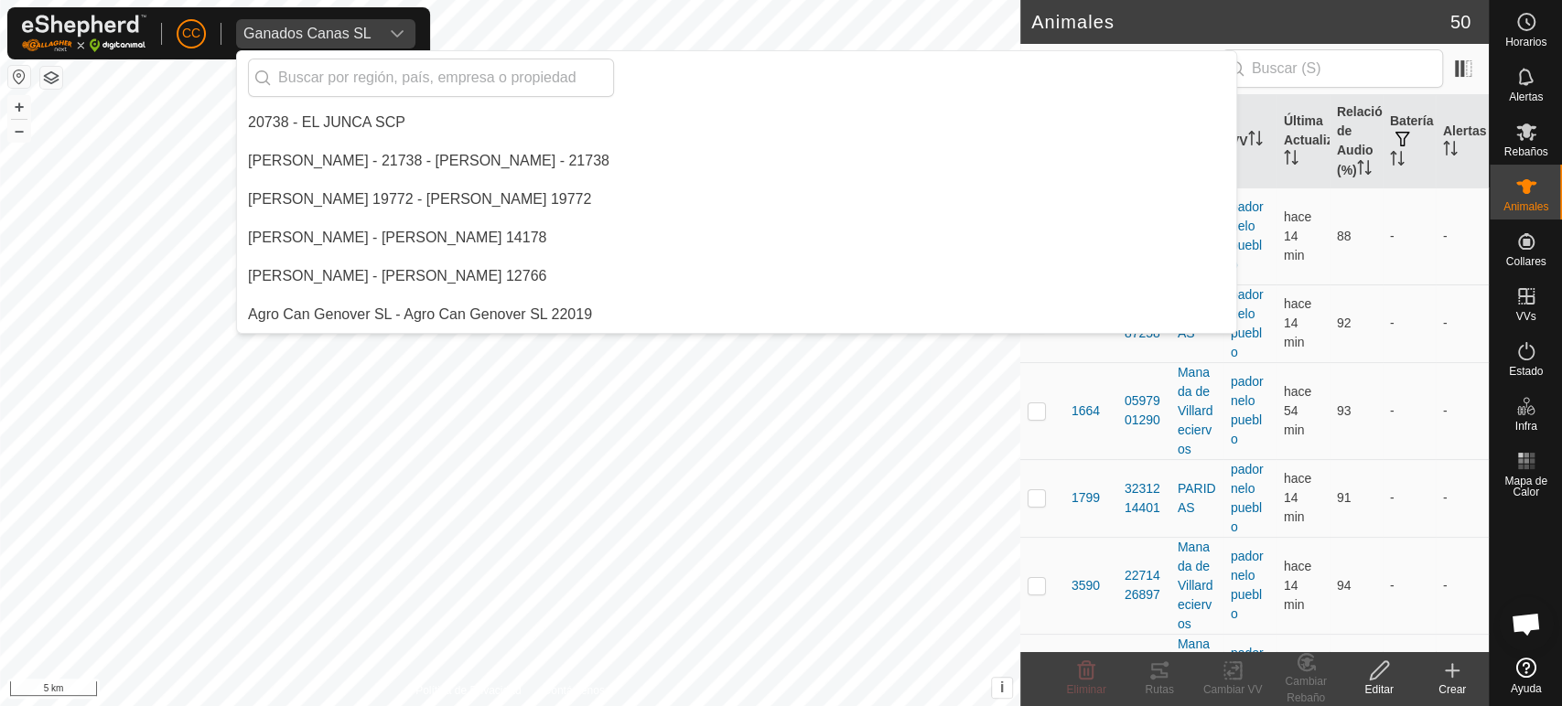
scroll to position [4957, 0]
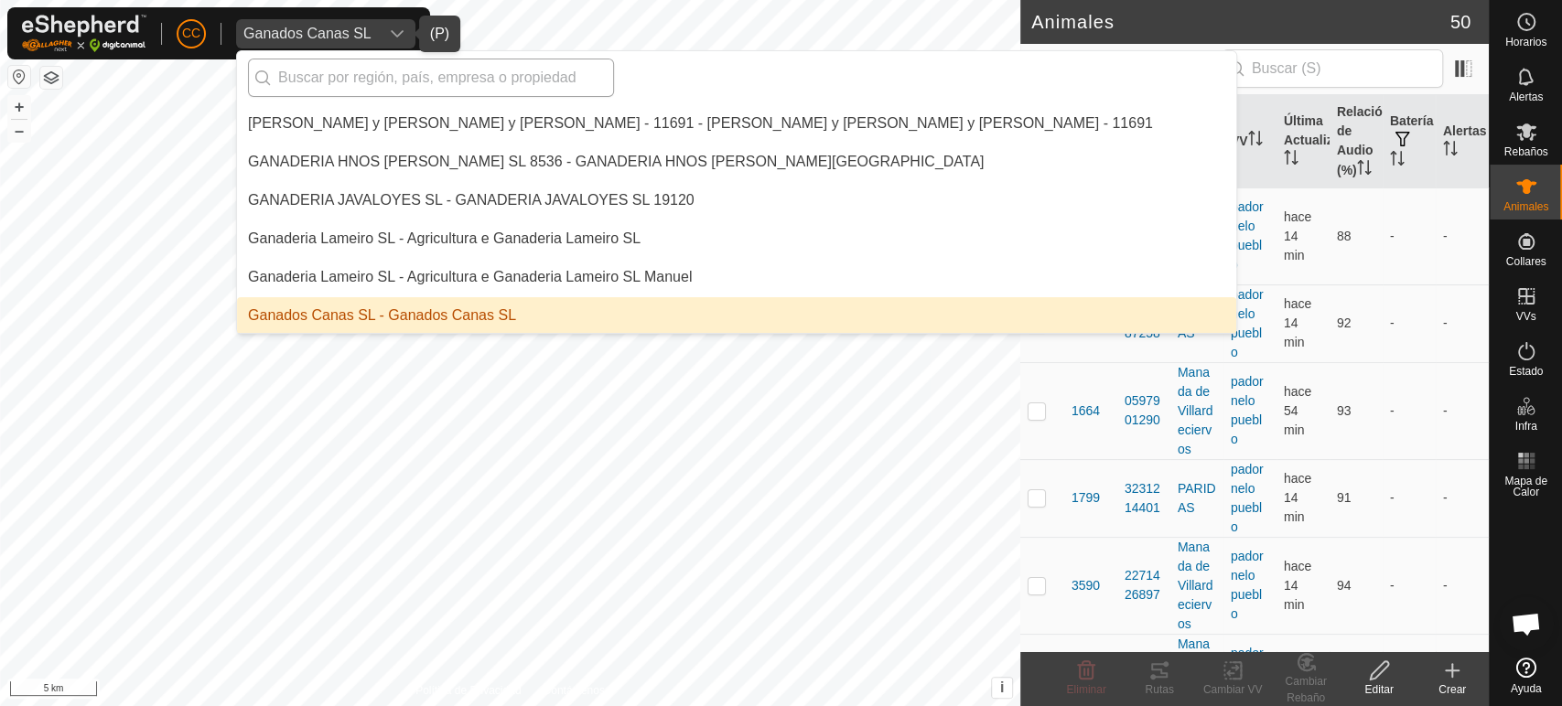
click at [399, 81] on input "text" at bounding box center [431, 78] width 366 height 38
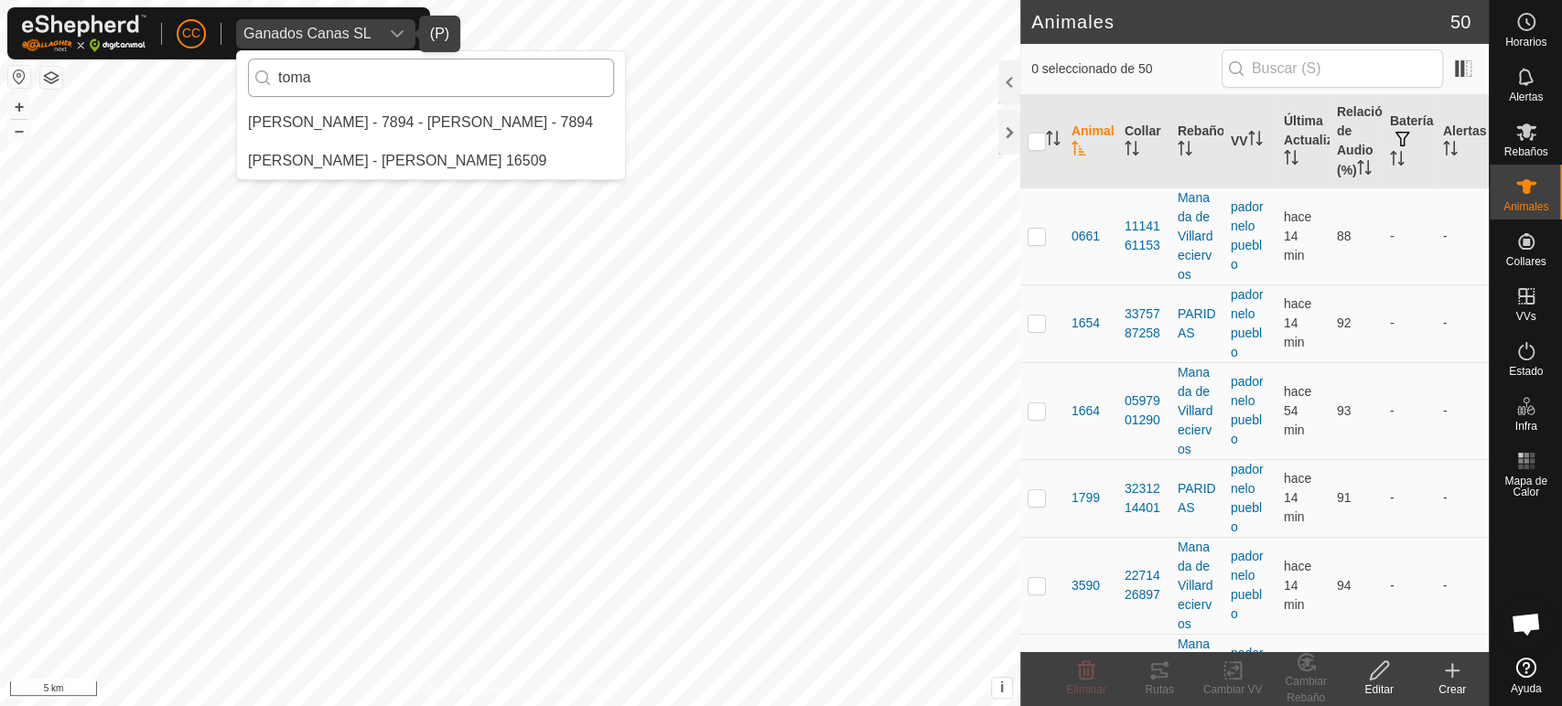
scroll to position [0, 0]
type input "tomas"
click at [461, 165] on li "[PERSON_NAME] - [PERSON_NAME] 16509" at bounding box center [431, 161] width 388 height 37
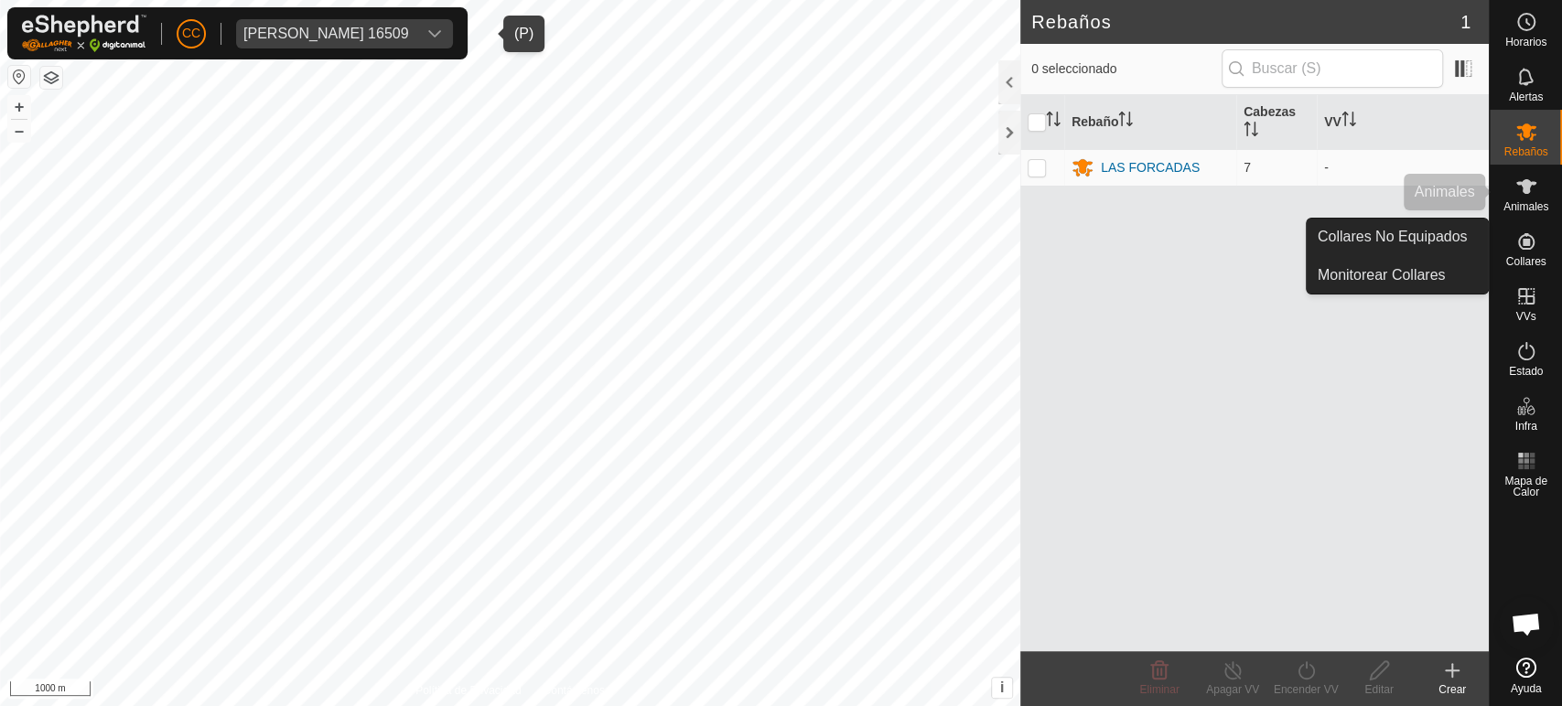
click at [1525, 185] on icon at bounding box center [1526, 186] width 20 height 15
